Goal: Task Accomplishment & Management: Manage account settings

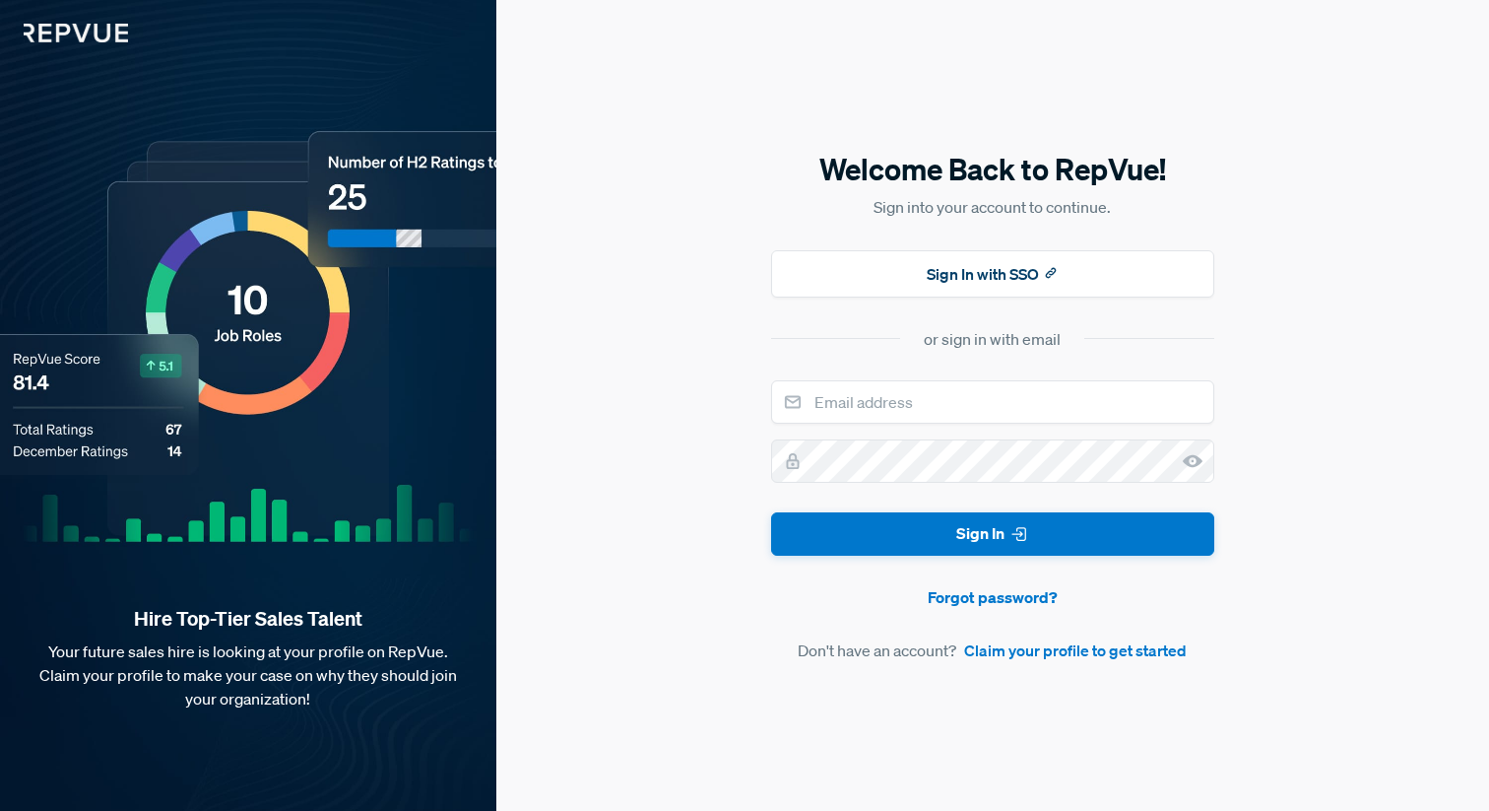
type input "[EMAIL_ADDRESS][DOMAIN_NAME]"
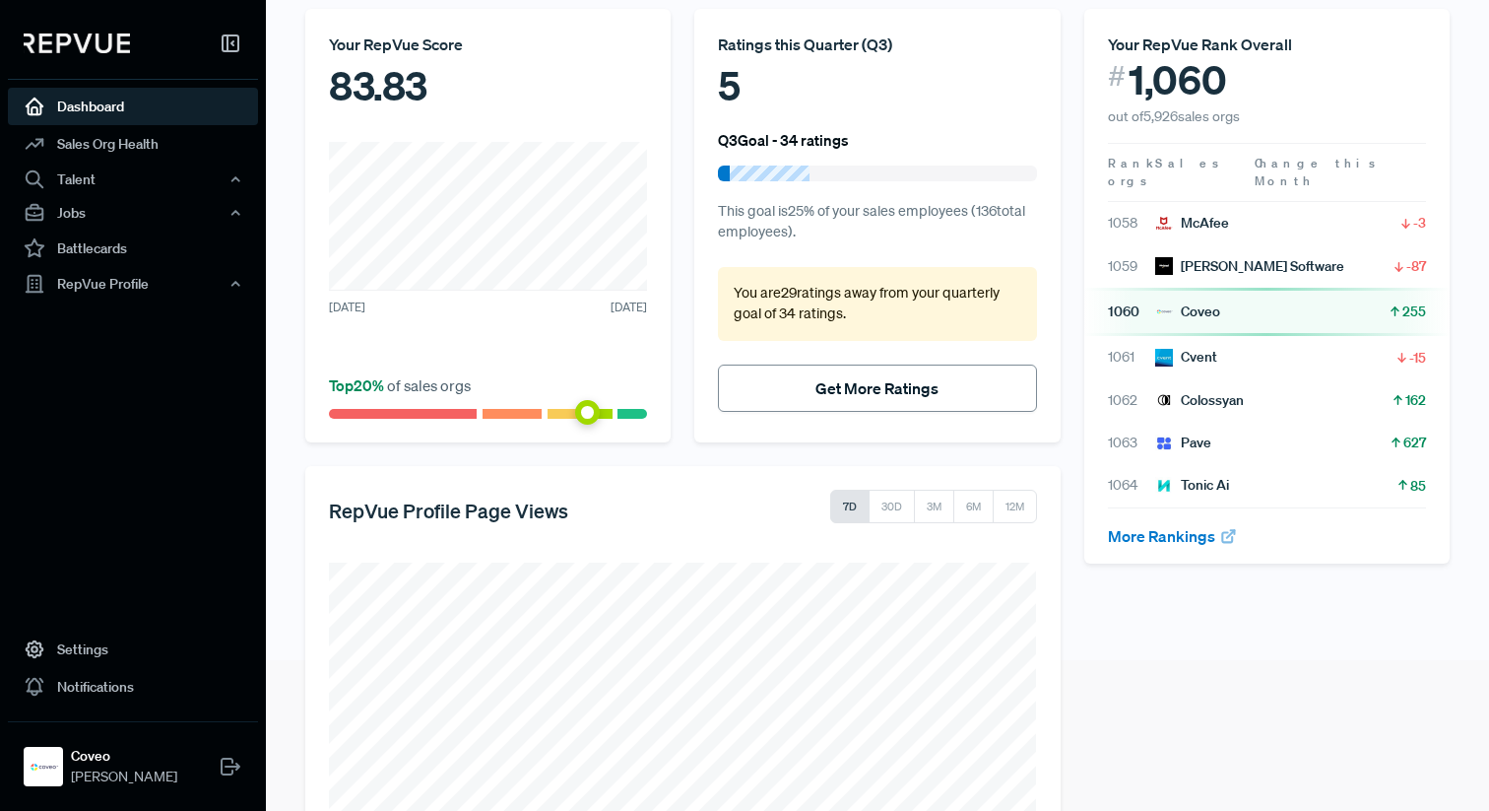
scroll to position [310, 0]
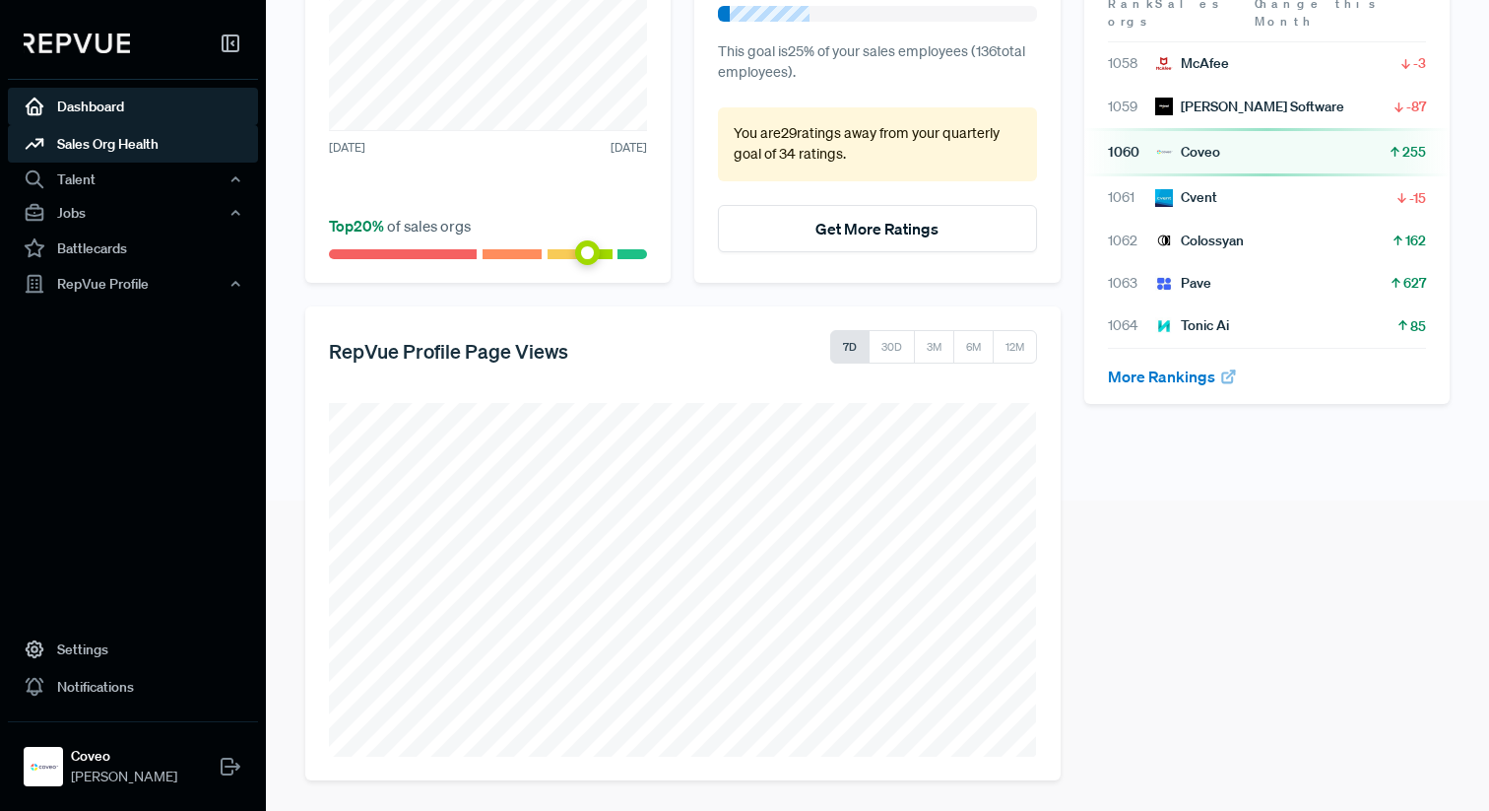
click at [126, 137] on link "Sales Org Health" at bounding box center [133, 143] width 250 height 37
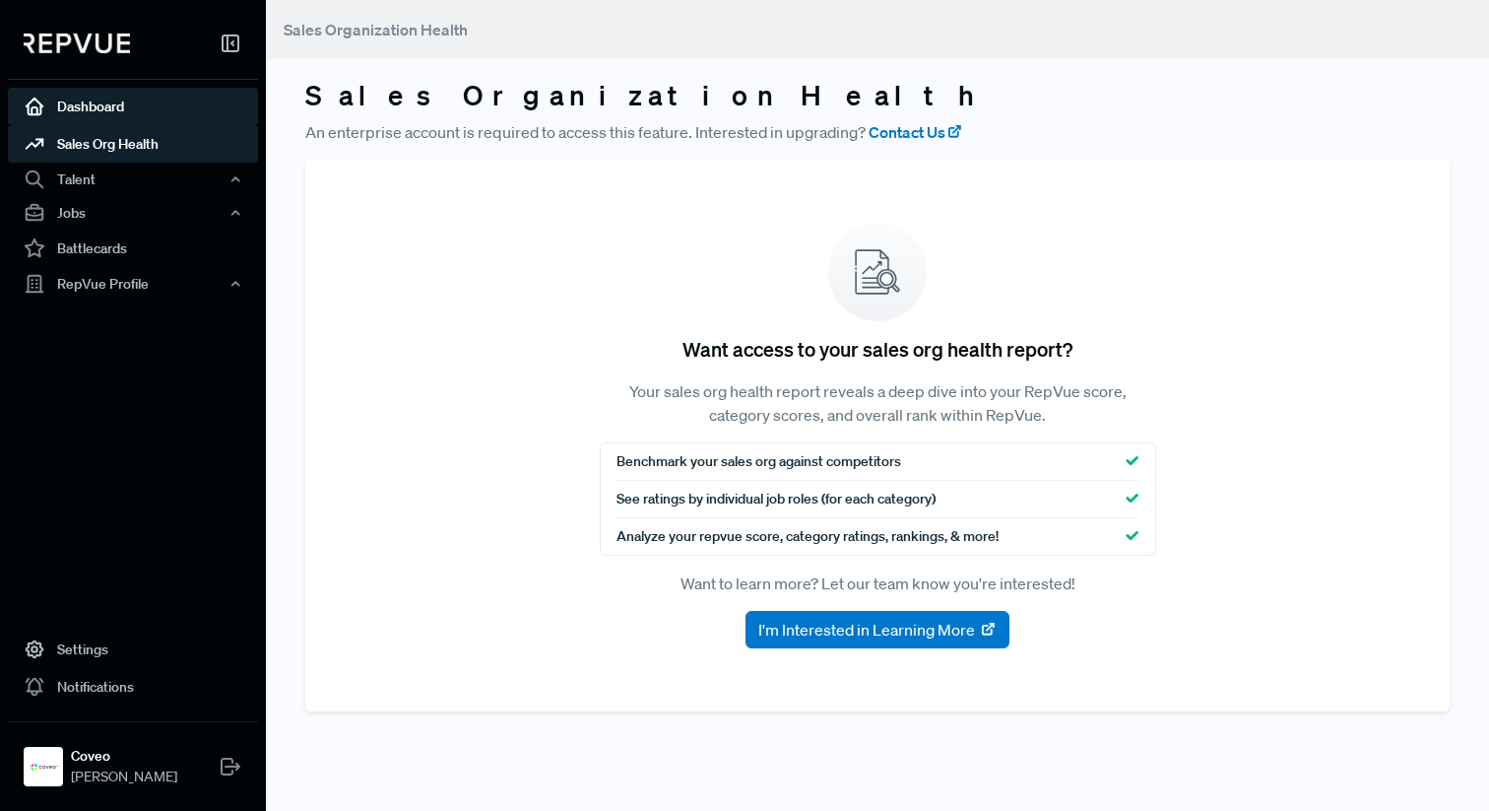
click at [77, 110] on link "Dashboard" at bounding box center [133, 106] width 250 height 37
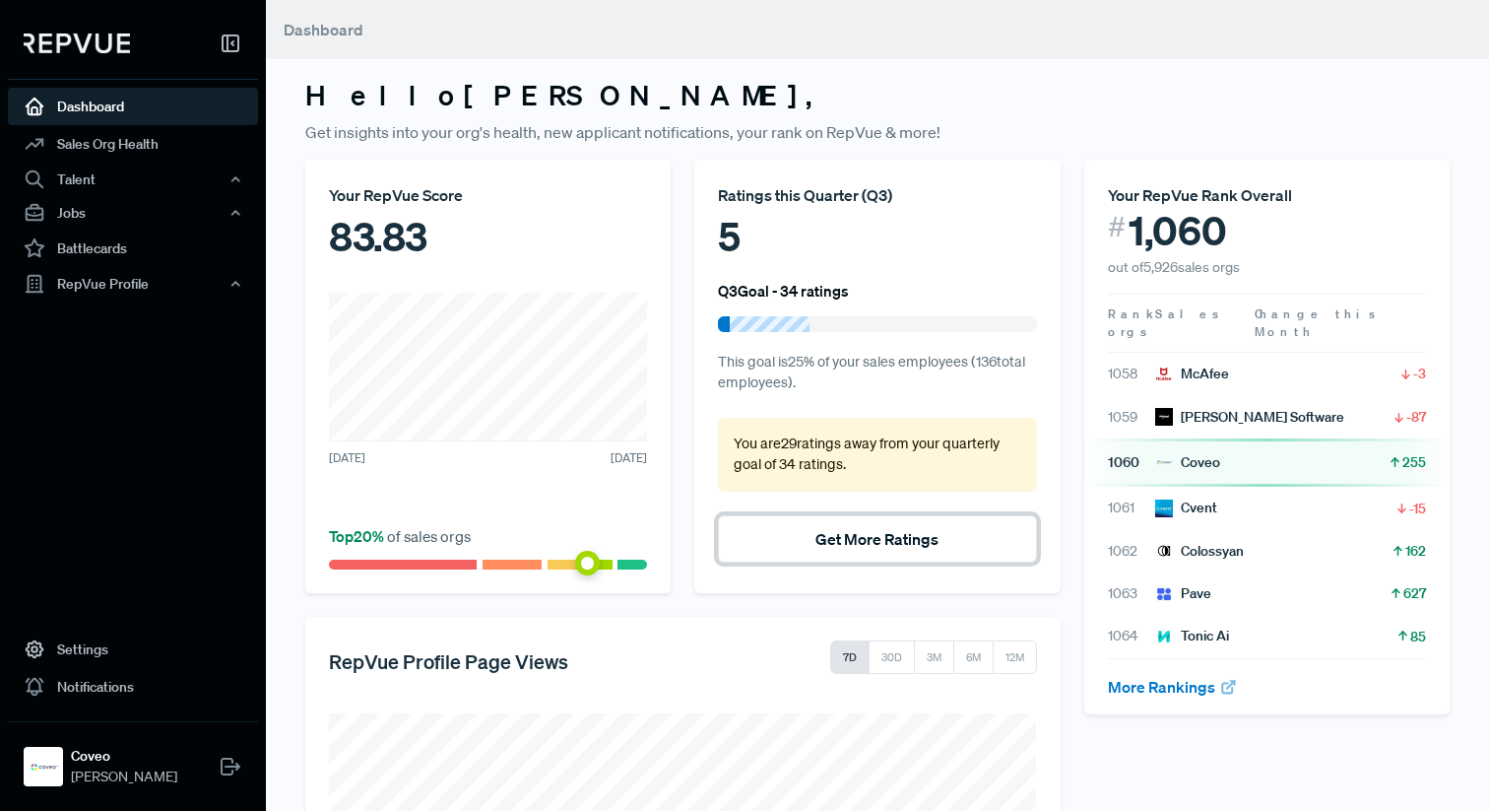
click at [817, 522] on button "Get More Ratings" at bounding box center [877, 538] width 318 height 47
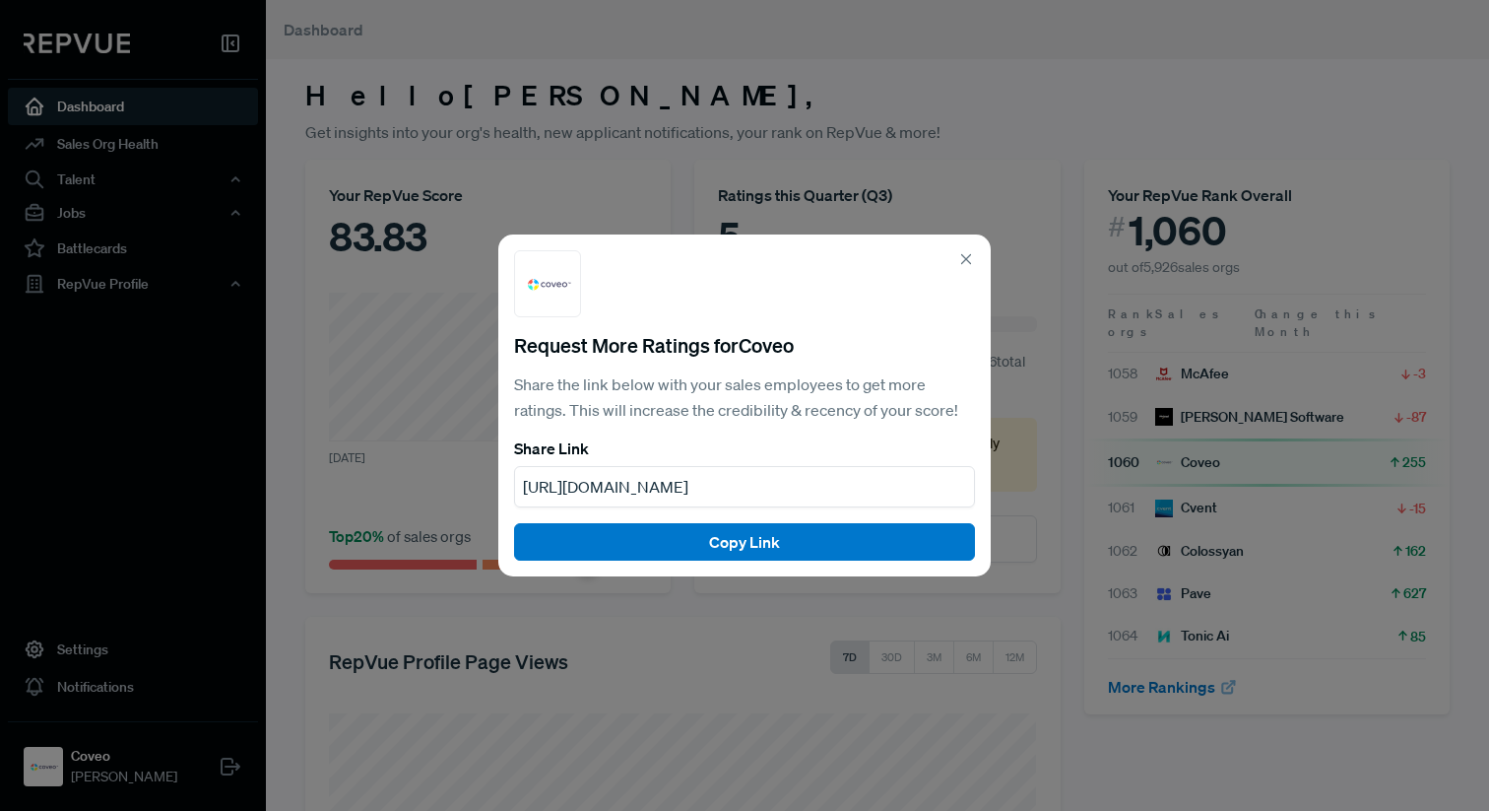
click at [959, 258] on icon at bounding box center [967, 259] width 18 height 18
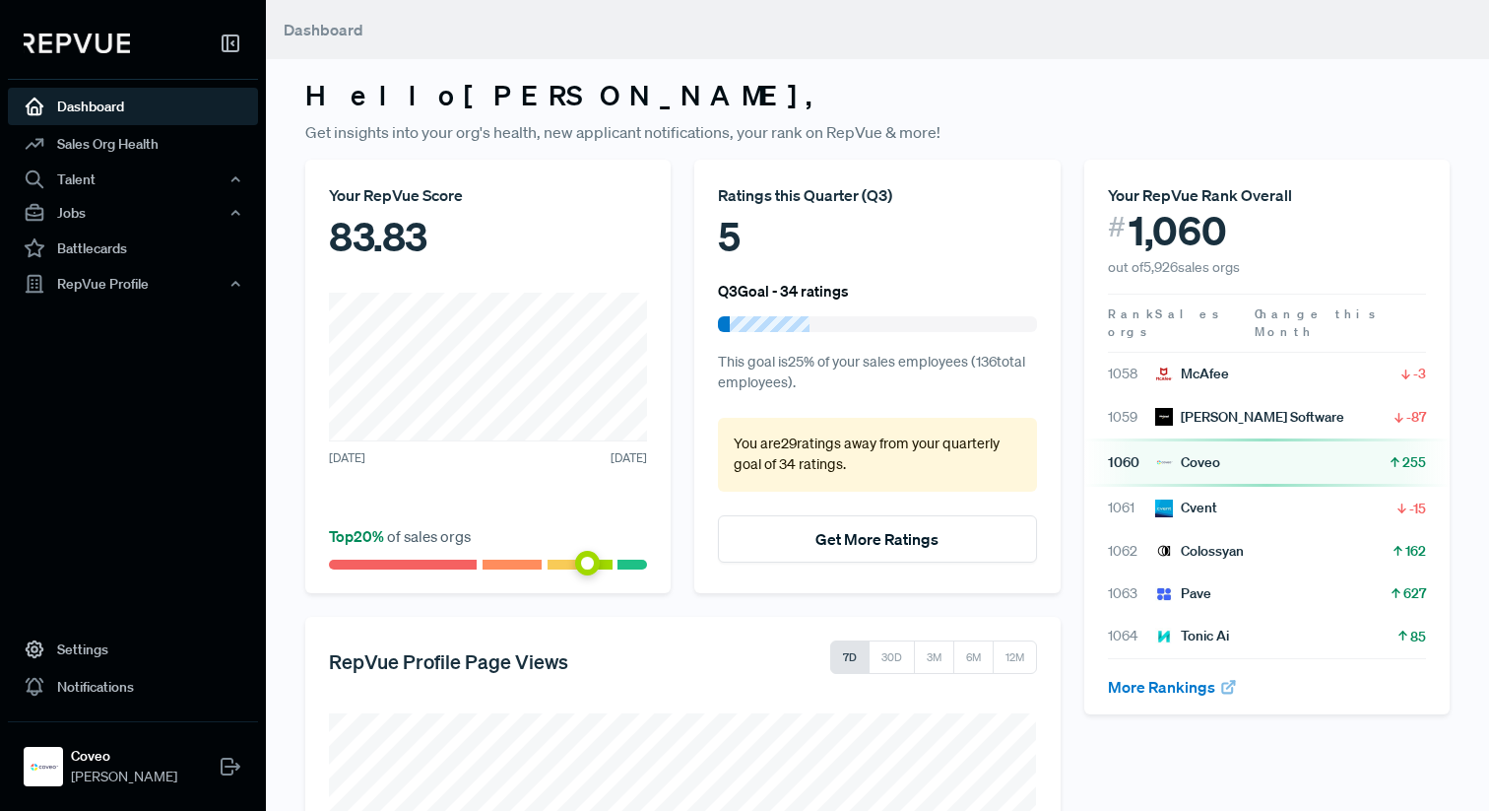
click at [780, 193] on div "Ratings this Quarter ( Q3 )" at bounding box center [877, 195] width 318 height 24
click at [114, 286] on div "RepVue Profile" at bounding box center [133, 283] width 250 height 33
click at [92, 364] on link "Reviews" at bounding box center [159, 353] width 250 height 32
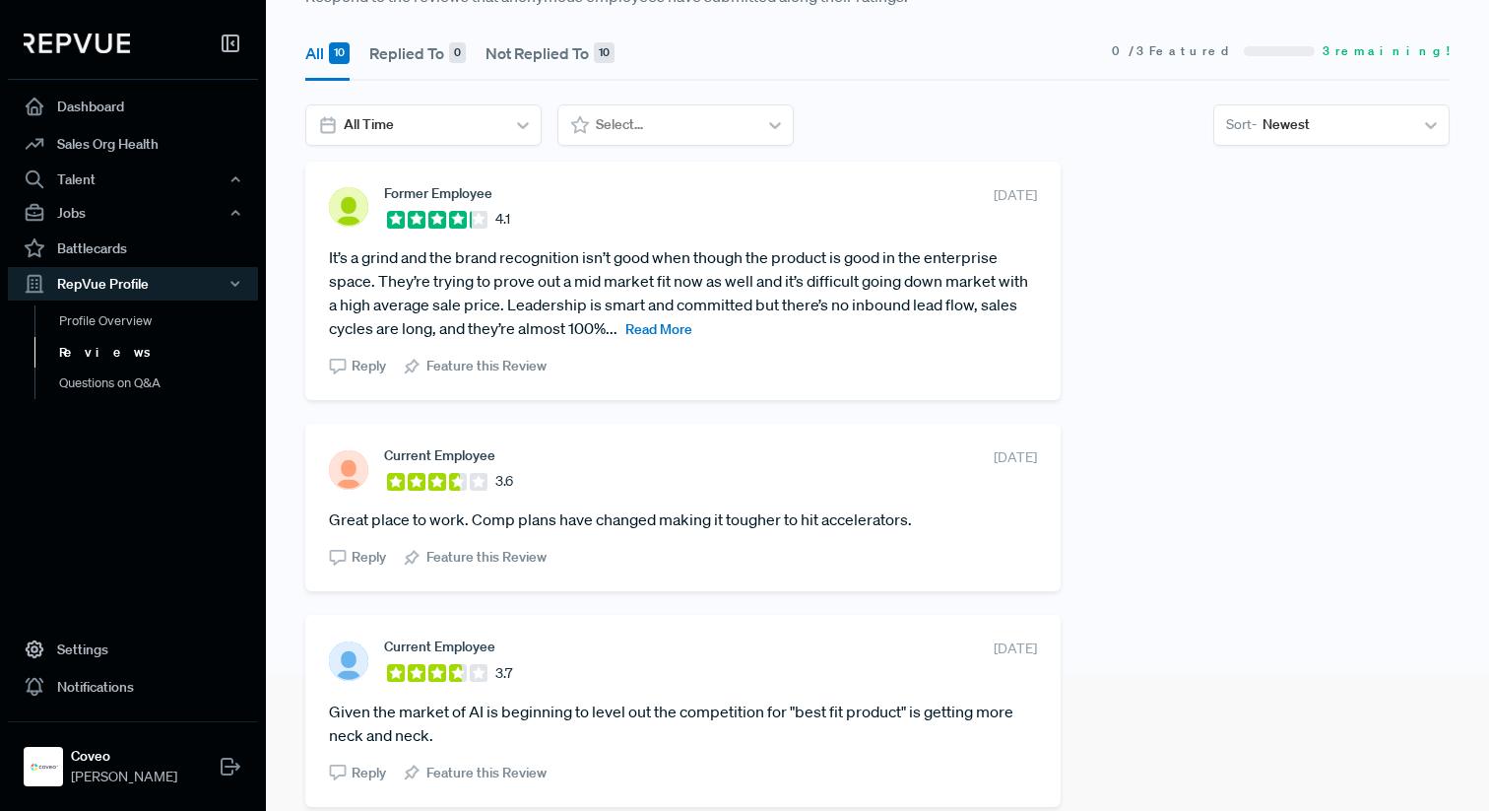
scroll to position [132, 0]
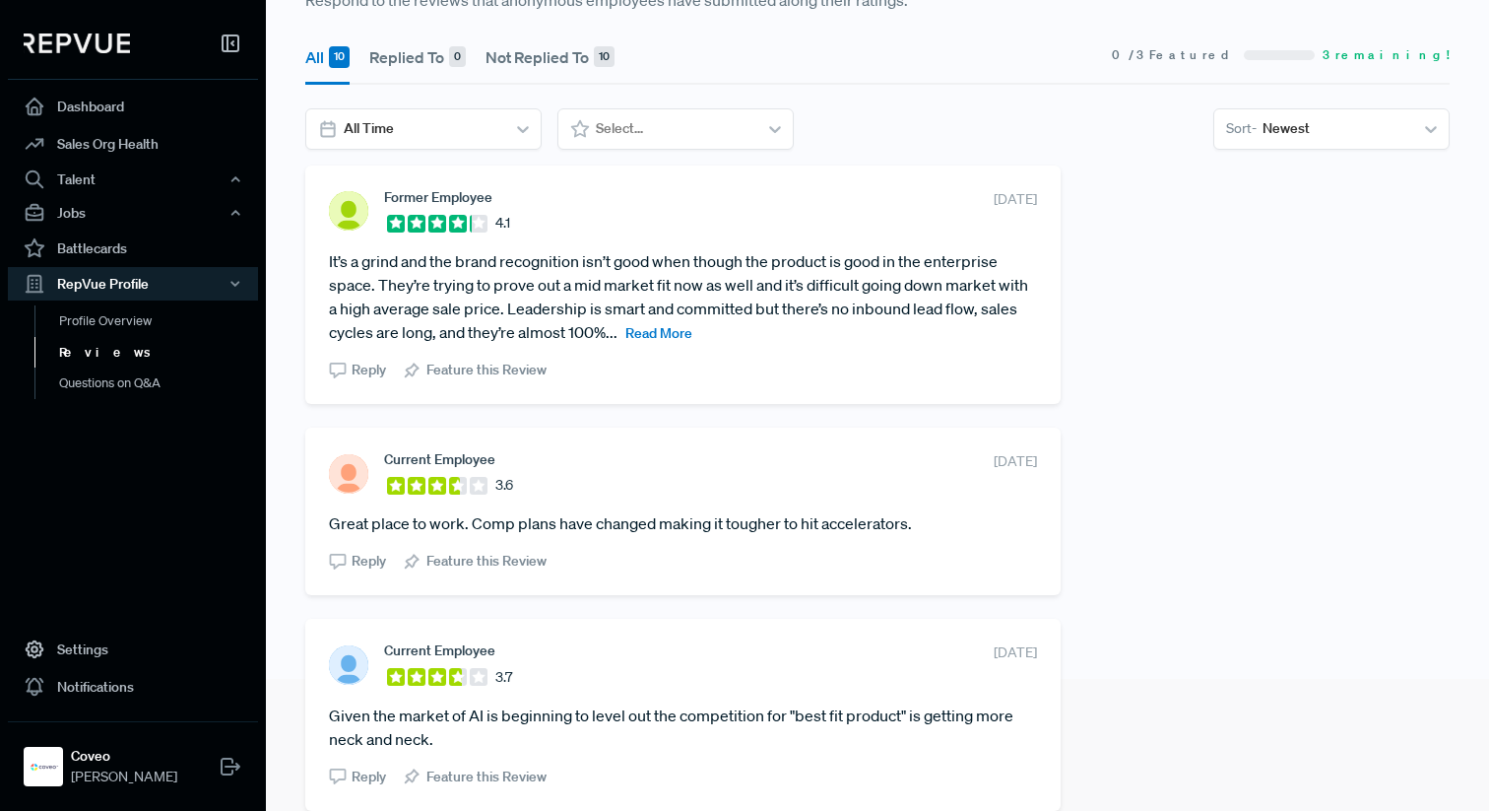
click at [646, 335] on span "Read More" at bounding box center [659, 333] width 67 height 18
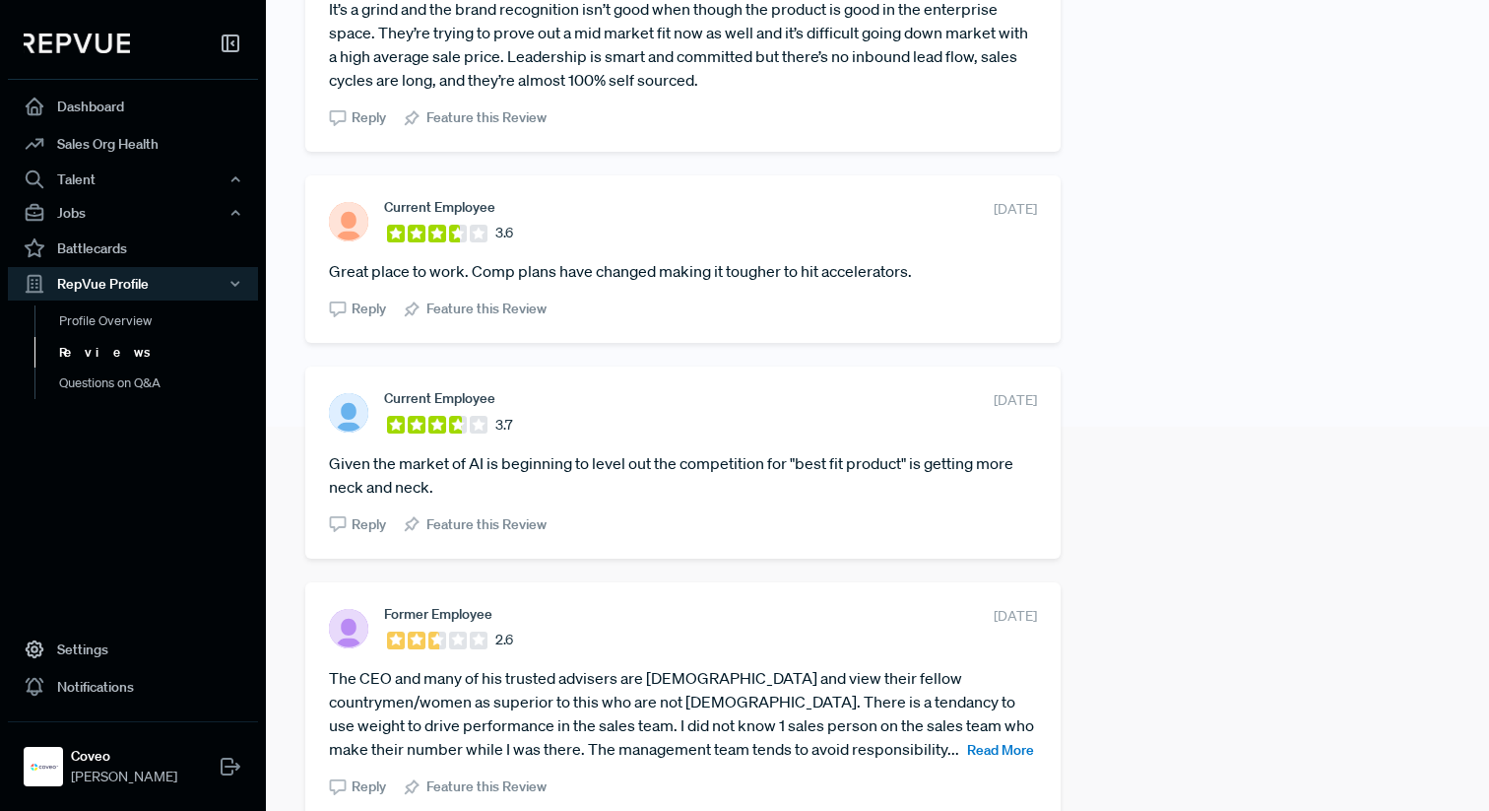
scroll to position [431, 0]
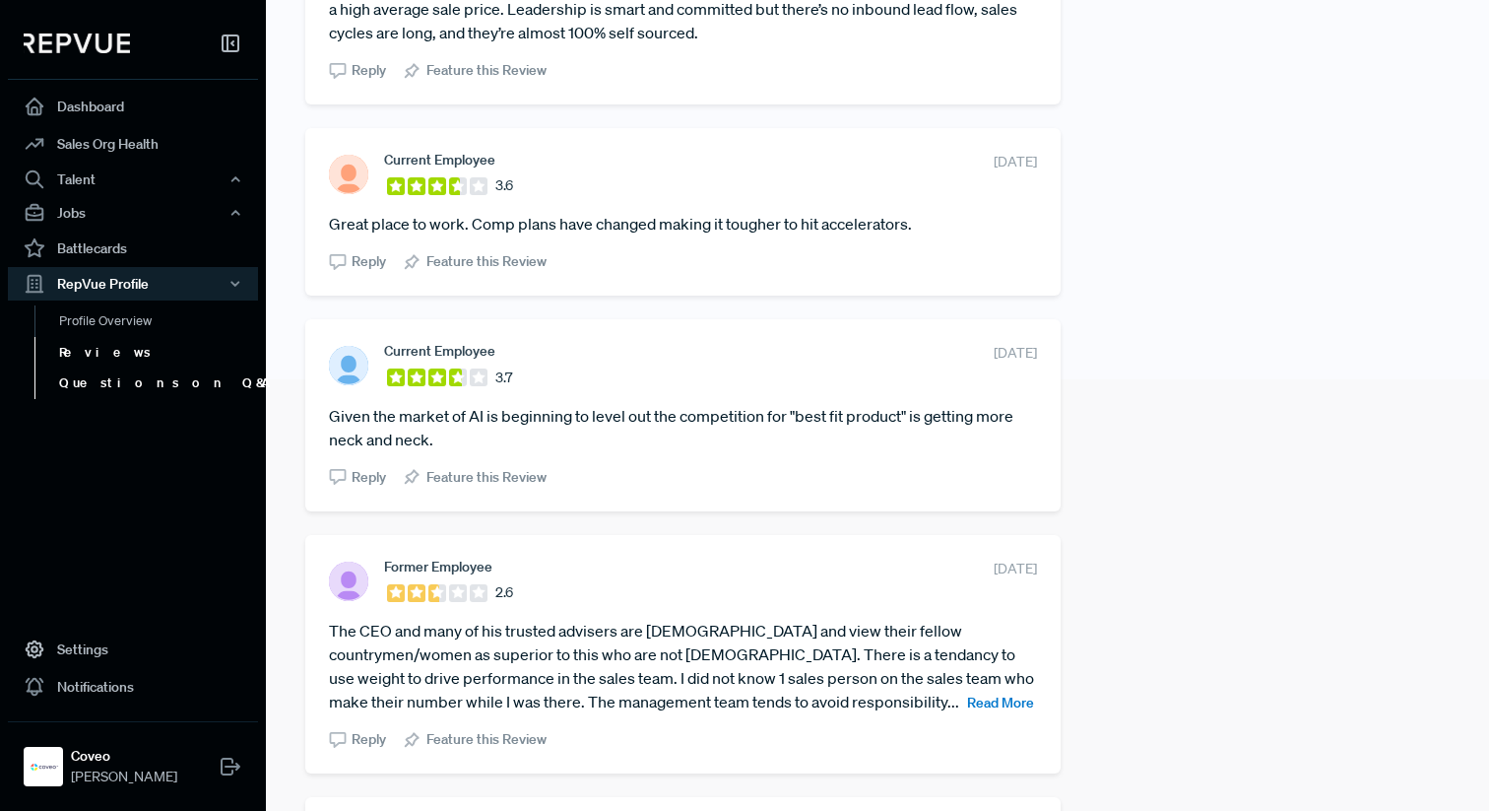
click at [167, 381] on link "Questions on Q&A" at bounding box center [159, 383] width 250 height 32
